Goal: Book appointment/travel/reservation

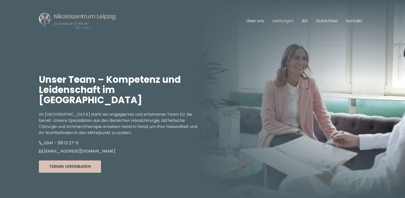
click at [288, 22] on link "Leistungen" at bounding box center [283, 21] width 22 height 6
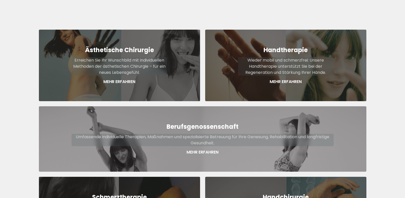
scroll to position [187, 0]
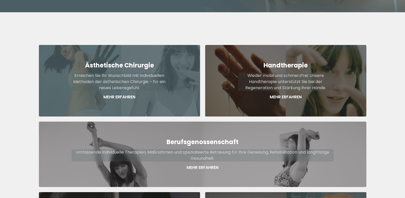
click at [128, 81] on div "Ästhetische Chirurgie Erreichen Sie Ihr Wunschbild mit individuellen Methoden d…" at bounding box center [119, 81] width 161 height 72
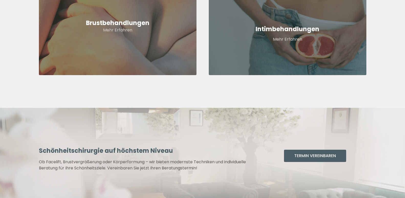
scroll to position [209, 0]
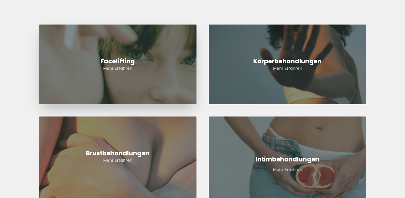
click at [145, 79] on link "Facelifting Mehr Erfahren" at bounding box center [118, 65] width 158 height 80
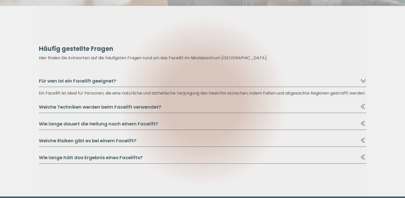
scroll to position [836, 0]
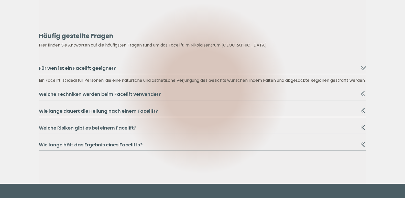
click at [119, 118] on button "Wie lange dauert die Heilung nach einem Facelift?" at bounding box center [203, 113] width 328 height 10
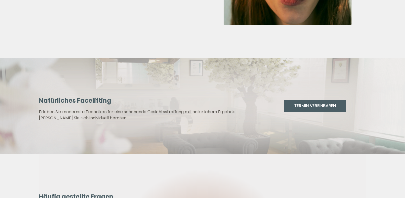
scroll to position [679, 0]
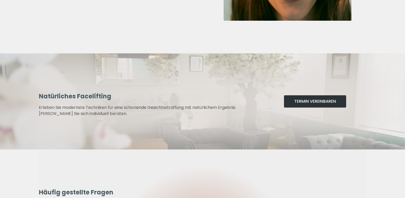
click at [301, 100] on button "Termin Vereinbaren" at bounding box center [315, 101] width 62 height 12
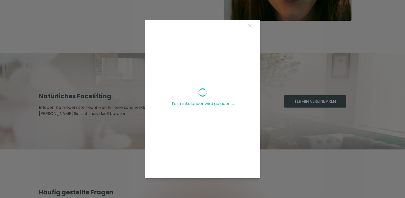
scroll to position [0, 0]
click at [247, 25] on icon at bounding box center [250, 27] width 6 height 6
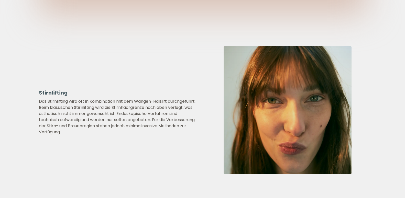
scroll to position [470, 0]
